Goal: Understand process/instructions: Learn how to perform a task or action

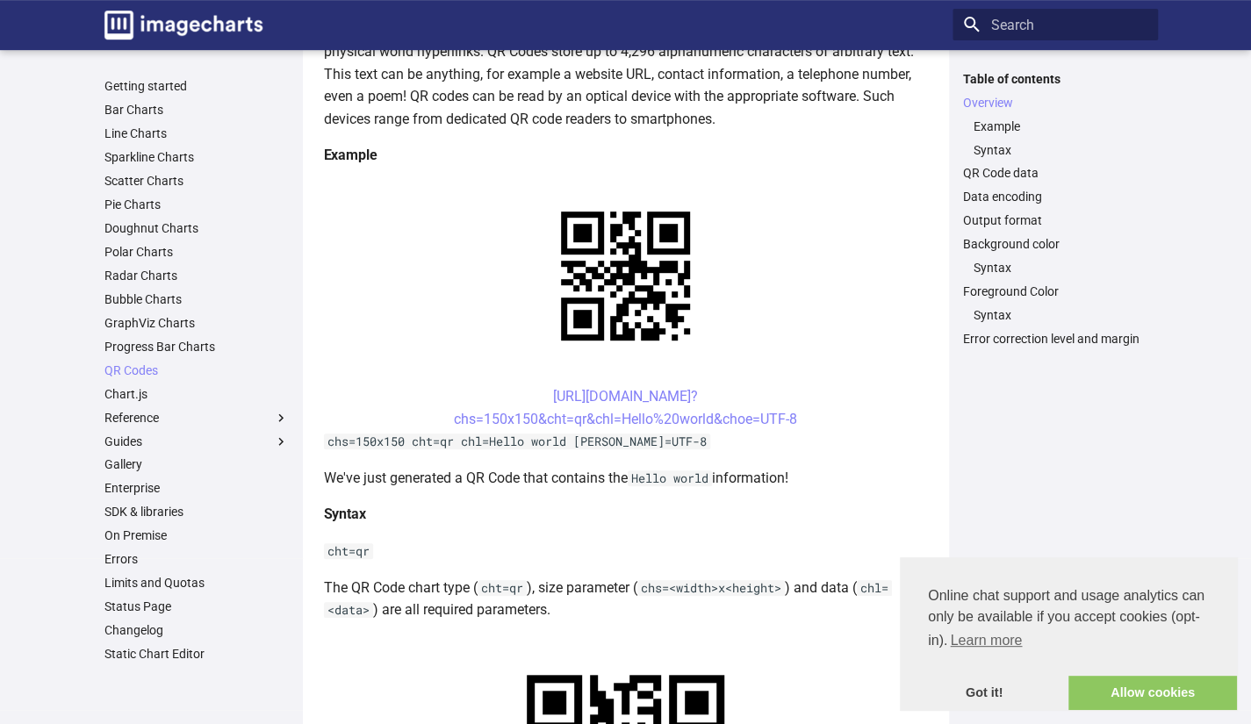
scroll to position [351, 0]
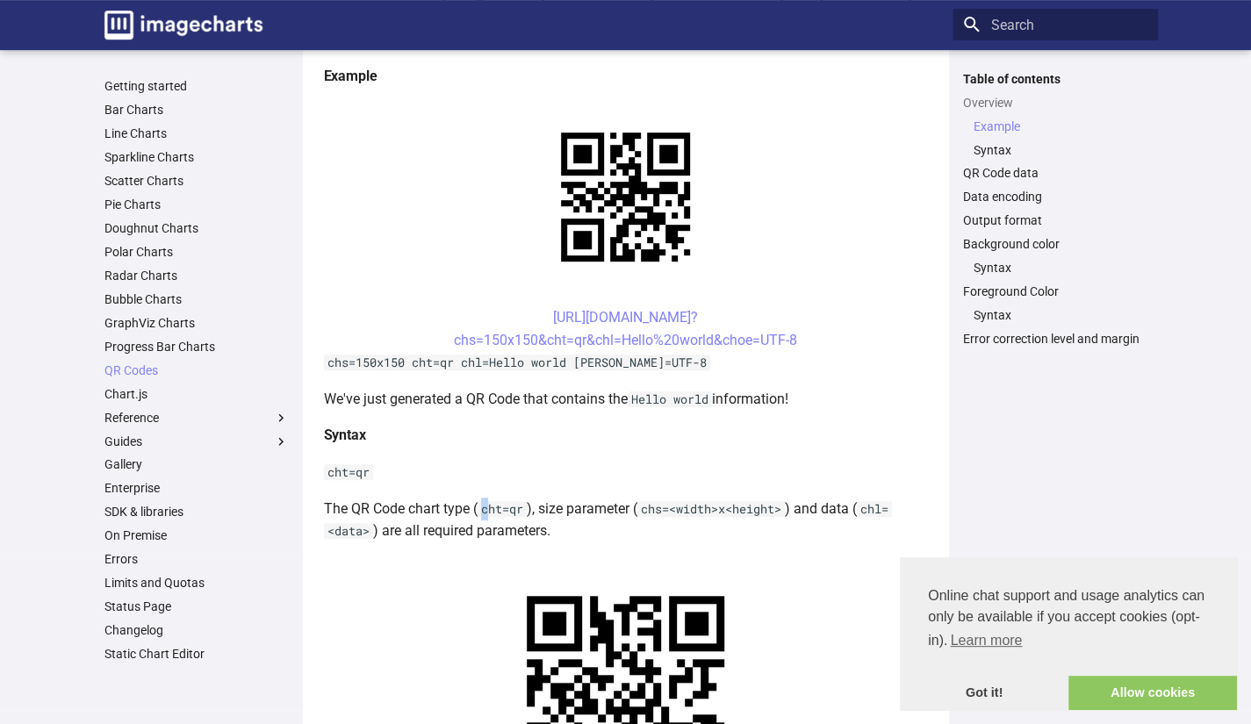
drag, startPoint x: 481, startPoint y: 506, endPoint x: 490, endPoint y: 508, distance: 9.0
click at [490, 508] on code "cht=qr" at bounding box center [501, 509] width 49 height 16
drag, startPoint x: 329, startPoint y: 471, endPoint x: 369, endPoint y: 470, distance: 39.5
click at [369, 470] on code "cht=qr" at bounding box center [348, 472] width 49 height 16
copy code "cht=qr"
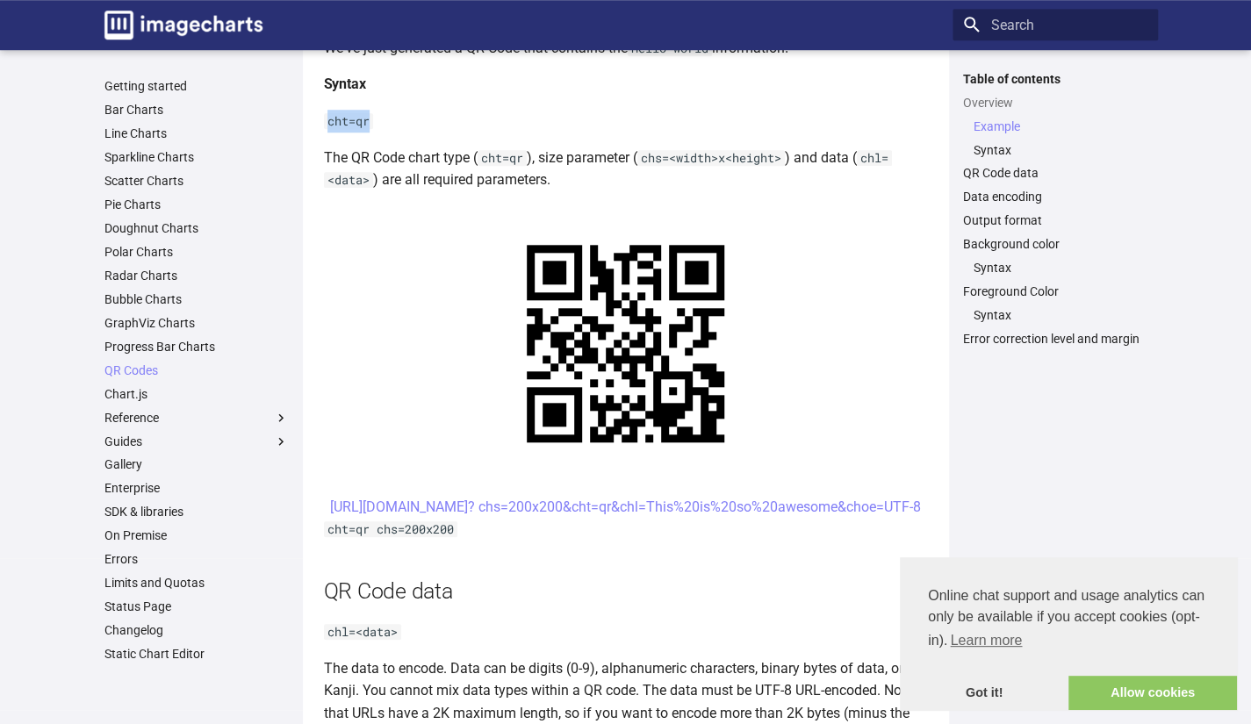
scroll to position [790, 0]
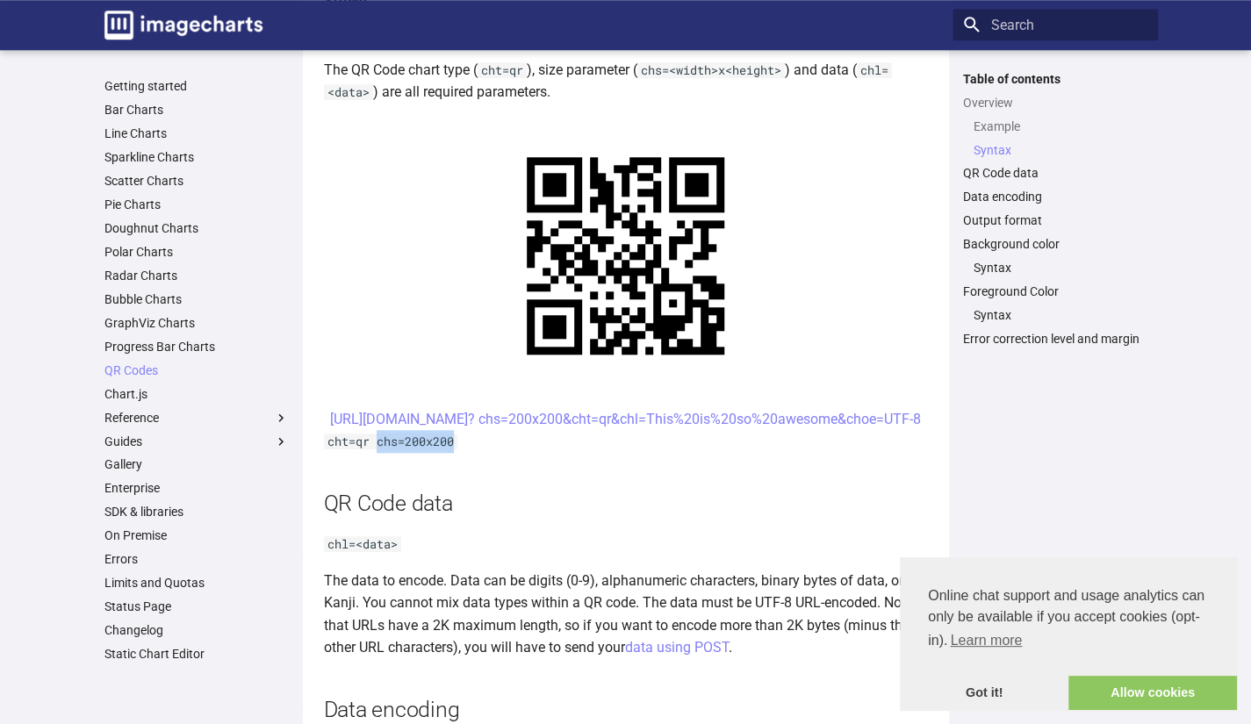
drag, startPoint x: 378, startPoint y: 468, endPoint x: 456, endPoint y: 468, distance: 77.2
click at [456, 449] on code "cht=qr chs=200x200" at bounding box center [390, 442] width 133 height 16
copy code "chs=200x200"
drag, startPoint x: 329, startPoint y: 566, endPoint x: 395, endPoint y: 568, distance: 65.9
click at [395, 552] on code "chl=<data>" at bounding box center [362, 544] width 77 height 16
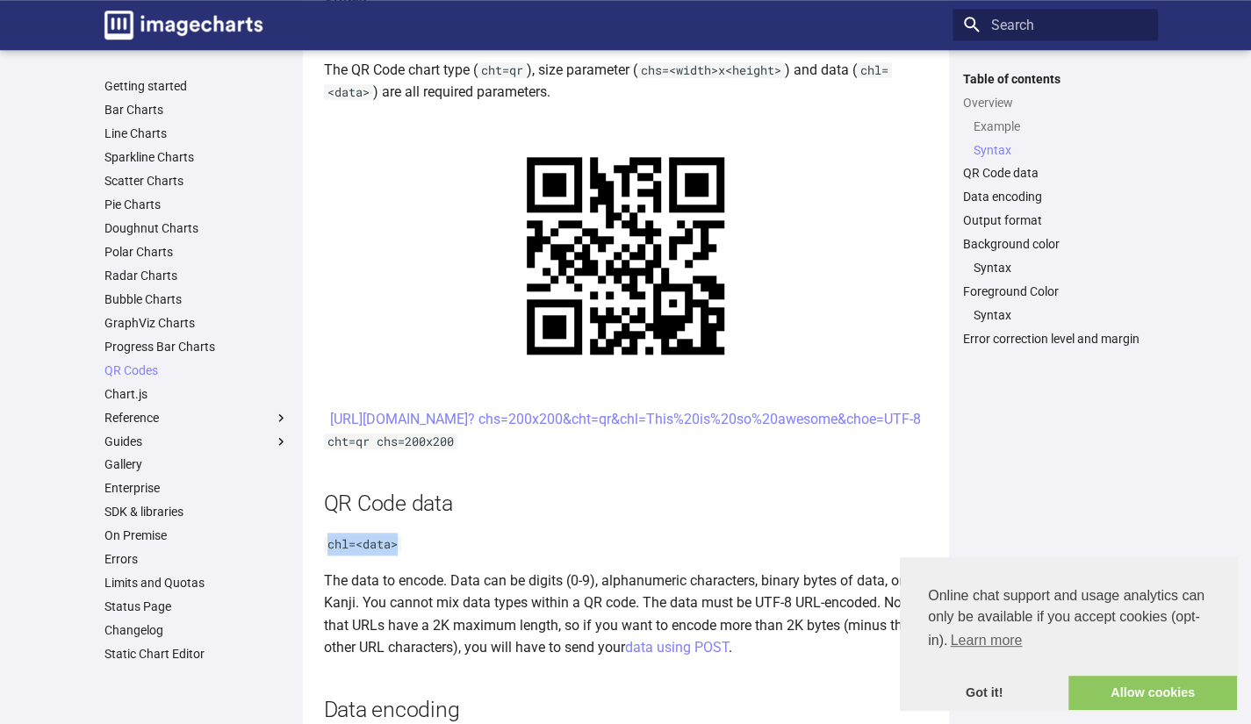
copy code "chl=<data>"
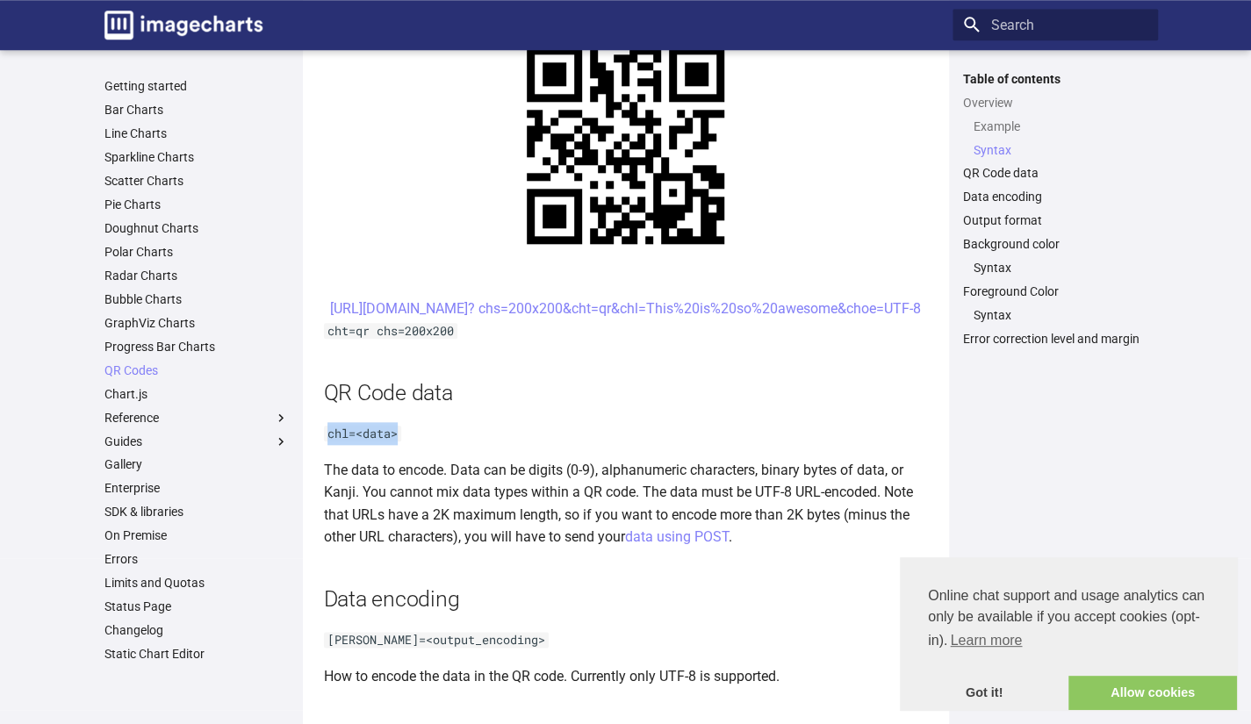
scroll to position [878, 0]
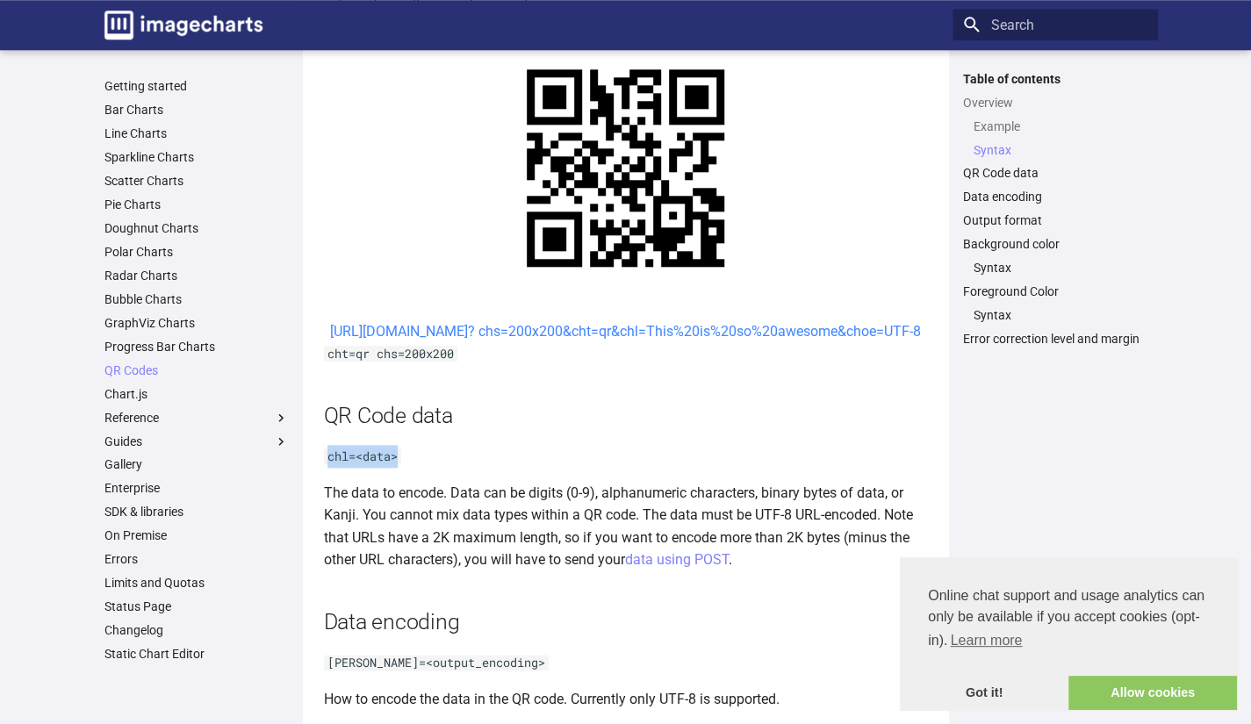
click at [628, 334] on link "[URL][DOMAIN_NAME]? chs=200x200&cht=qr&chl=This%20is%20so%20awesome&choe=UTF-8" at bounding box center [625, 331] width 591 height 17
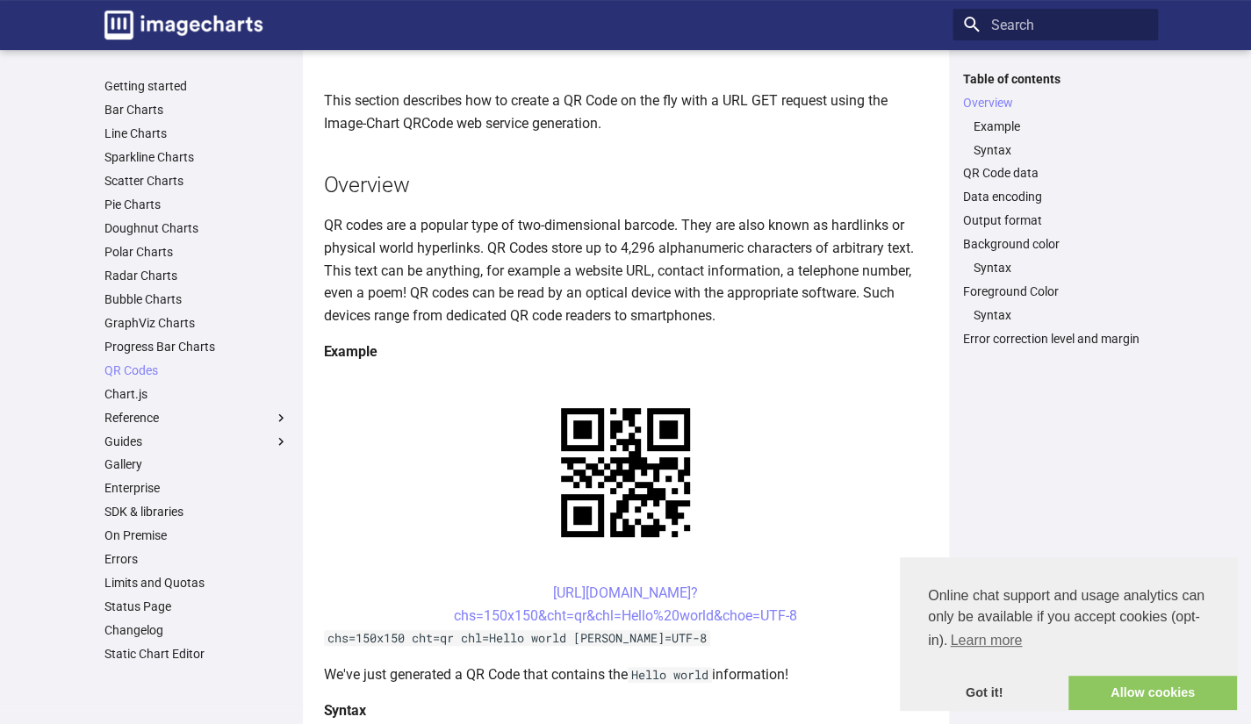
scroll to position [0, 0]
